Goal: Find specific page/section: Find specific page/section

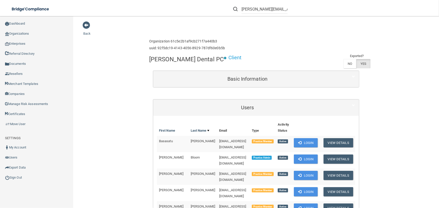
scroll to position [186, 0]
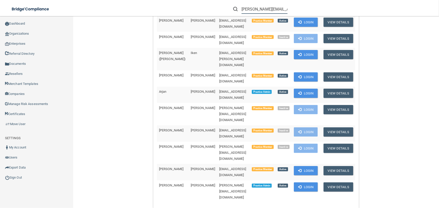
click at [267, 13] on input "robyn@majidiandental.com" at bounding box center [265, 9] width 46 height 9
paste input "info@grandislandsmiles"
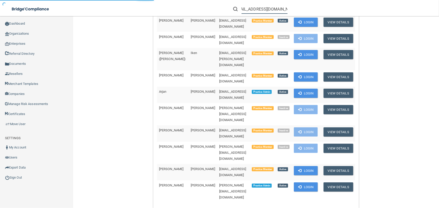
scroll to position [90, 0]
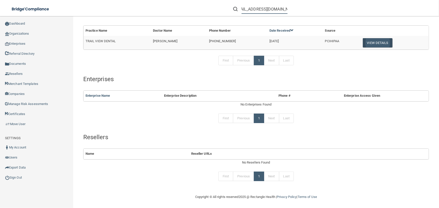
type input "[EMAIL_ADDRESS][DOMAIN_NAME]"
click at [370, 42] on button "View Details" at bounding box center [378, 42] width 30 height 9
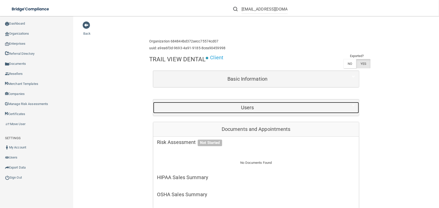
click at [246, 107] on h5 "Users" at bounding box center [247, 108] width 181 height 6
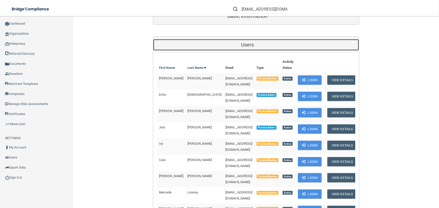
scroll to position [91, 0]
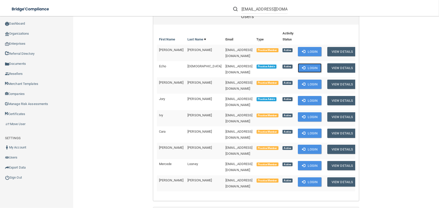
click at [302, 63] on button "Login" at bounding box center [310, 67] width 24 height 9
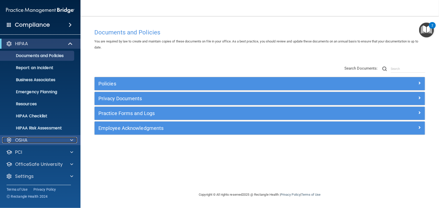
click at [60, 140] on div "OSHA" at bounding box center [33, 140] width 62 height 6
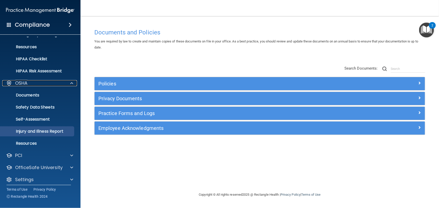
scroll to position [60, 0]
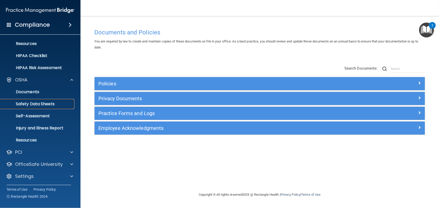
click at [50, 102] on p "Safety Data Sheets" at bounding box center [37, 104] width 69 height 5
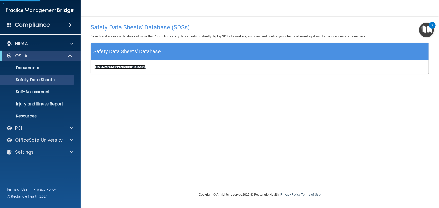
click at [127, 68] on b "Click to access your SDS database" at bounding box center [120, 67] width 51 height 4
